Goal: Find specific page/section: Find specific page/section

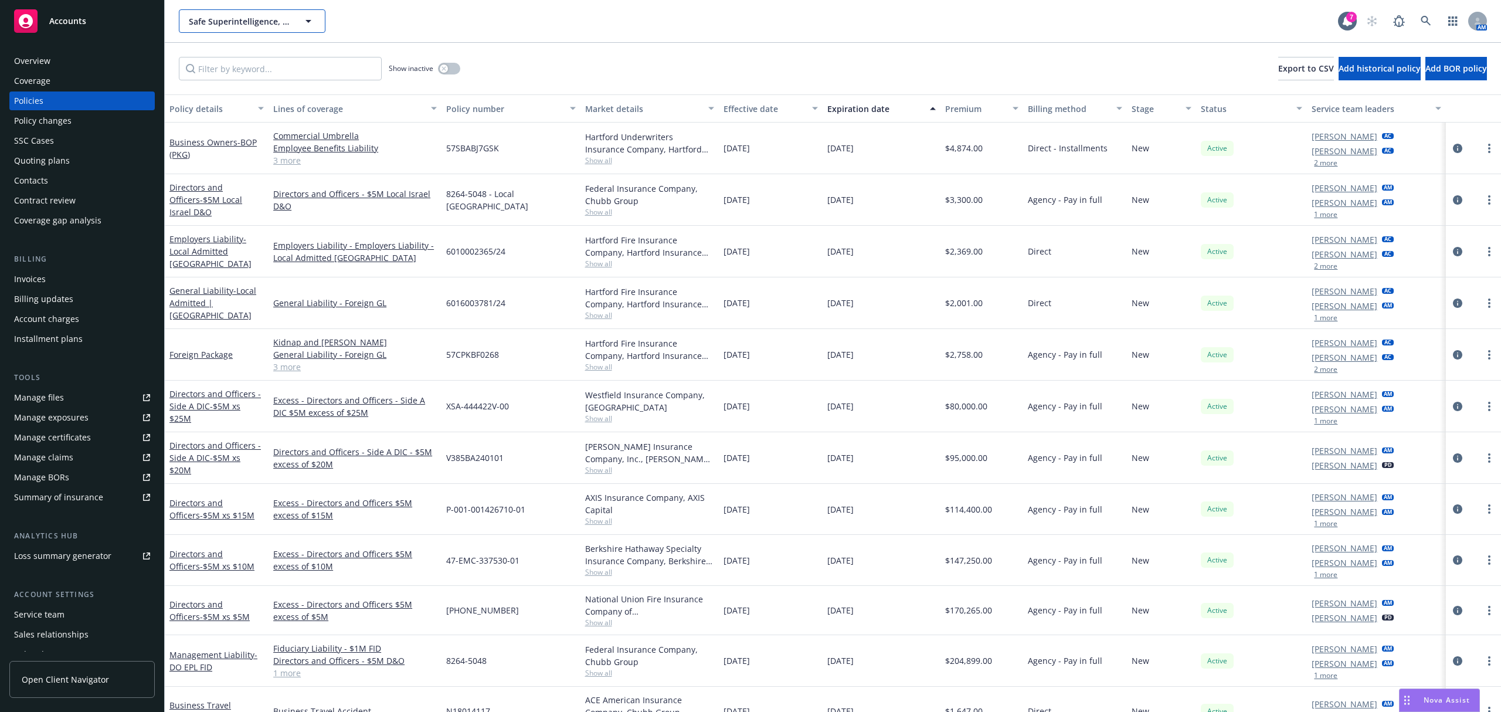
click at [198, 17] on span "Safe Superintelligence, Inc." at bounding box center [239, 21] width 101 height 12
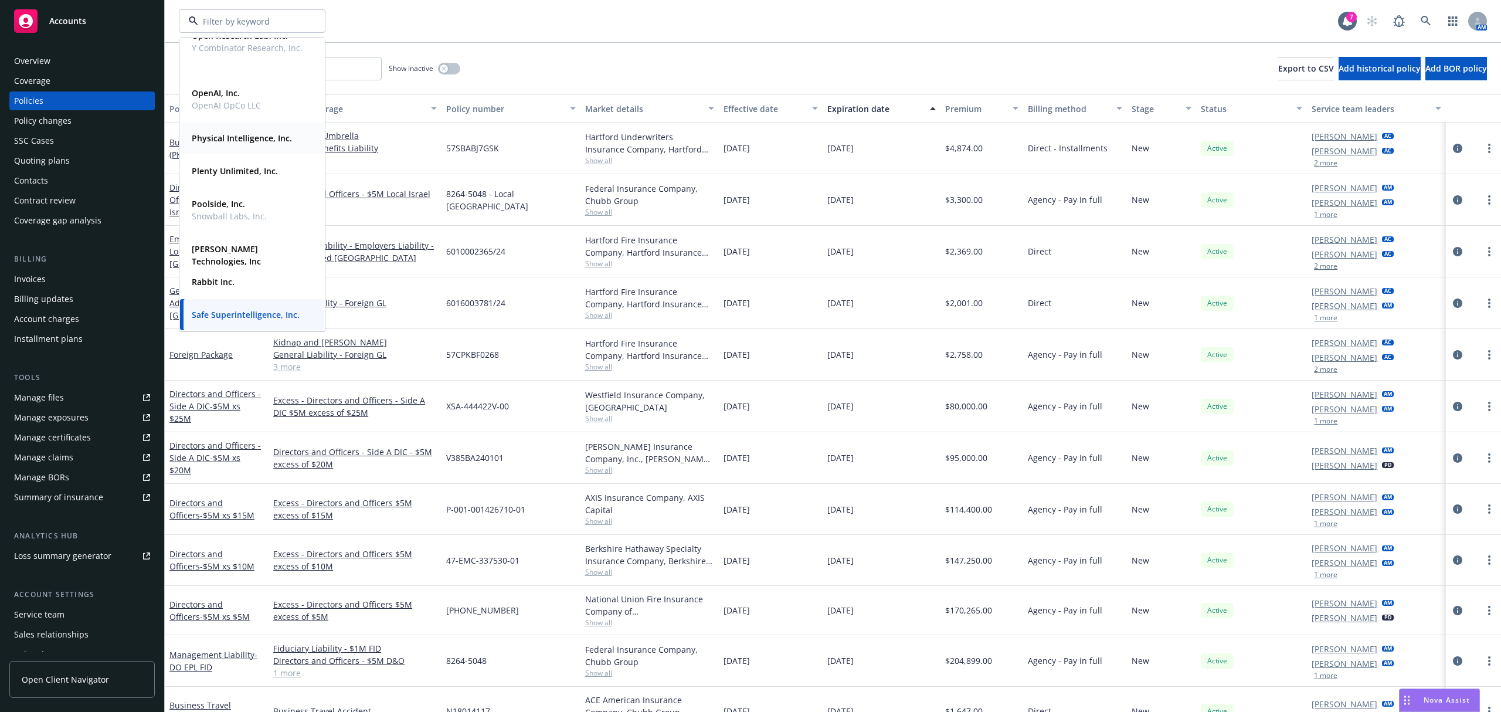
scroll to position [428, 0]
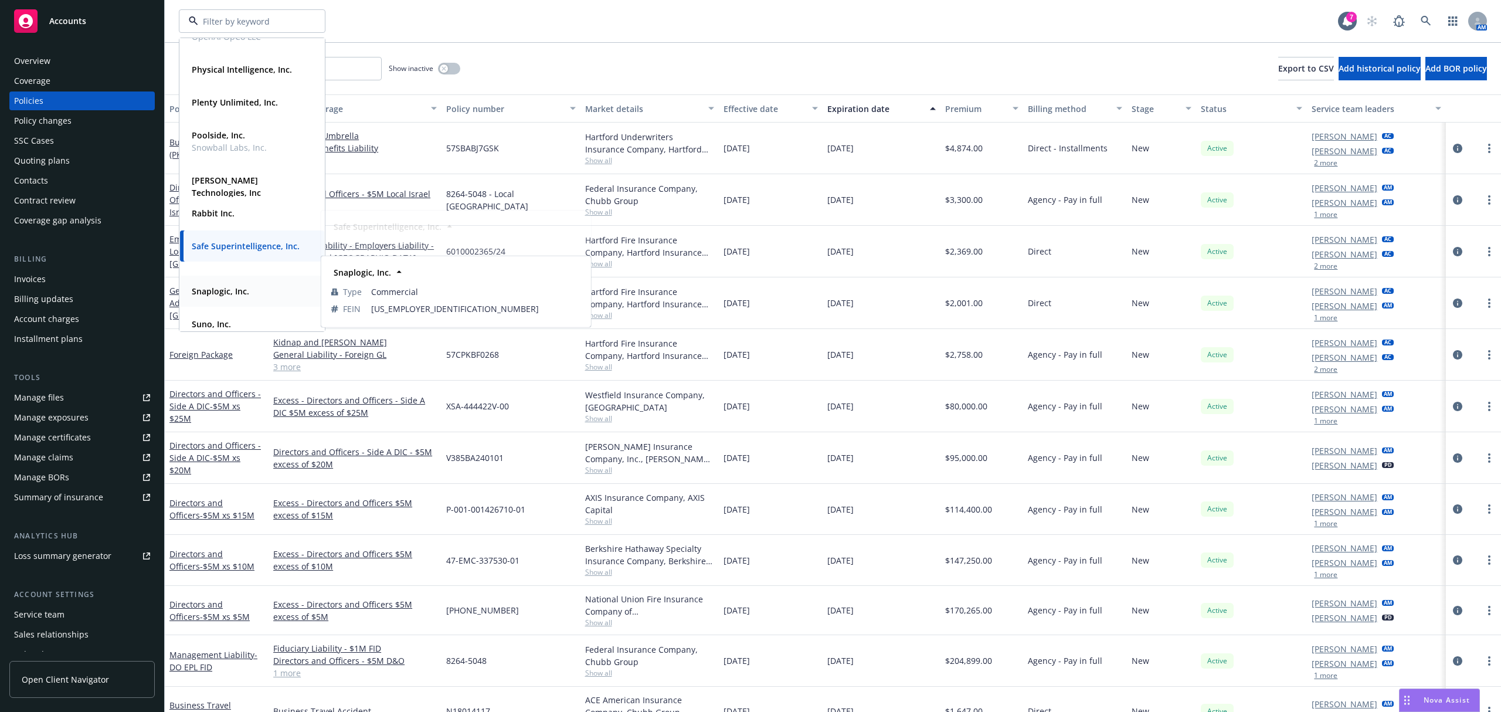
click at [239, 297] on span "Snaplogic, Inc." at bounding box center [220, 291] width 57 height 12
